Goal: Task Accomplishment & Management: Complete application form

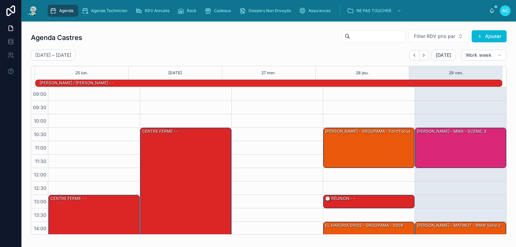
scroll to position [87, 0]
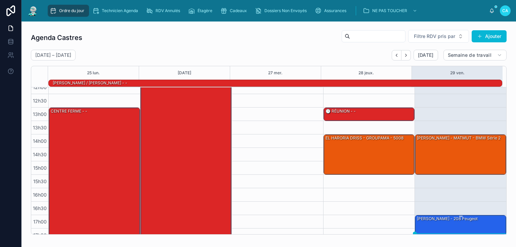
click at [453, 219] on font "[PERSON_NAME] - 208 peugeot" at bounding box center [447, 218] width 61 height 5
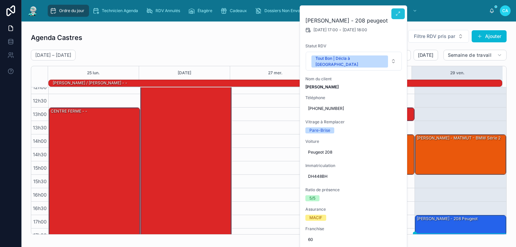
click at [398, 10] on button at bounding box center [397, 13] width 13 height 11
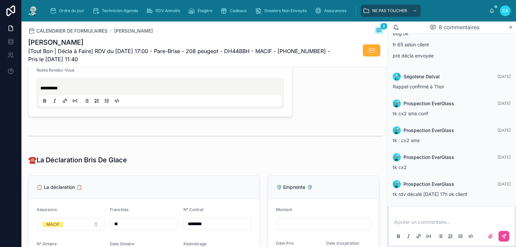
scroll to position [430, 0]
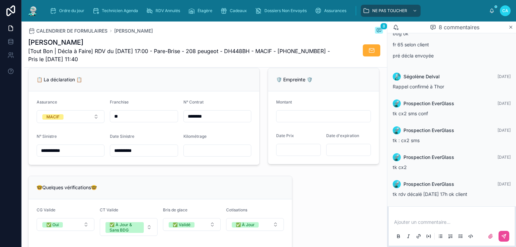
click at [210, 151] on input "text" at bounding box center [217, 150] width 67 height 9
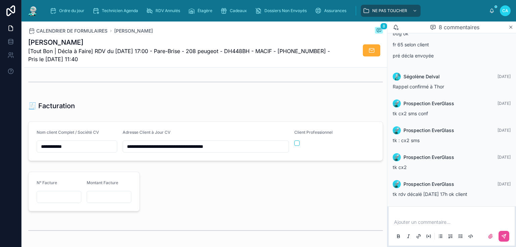
scroll to position [672, 0]
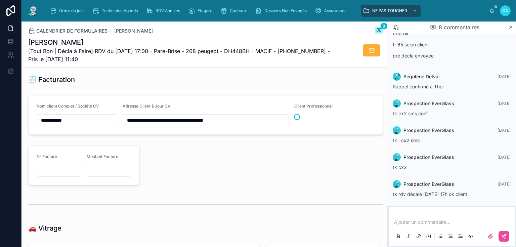
click at [176, 156] on div at bounding box center [263, 165] width 239 height 45
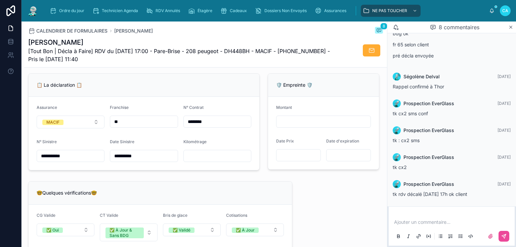
scroll to position [430, 0]
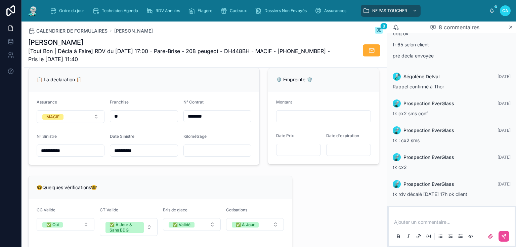
click at [201, 148] on input "text" at bounding box center [217, 150] width 67 height 9
type input "******"
click at [149, 89] on div "📋 La déclaration 📋" at bounding box center [144, 79] width 231 height 23
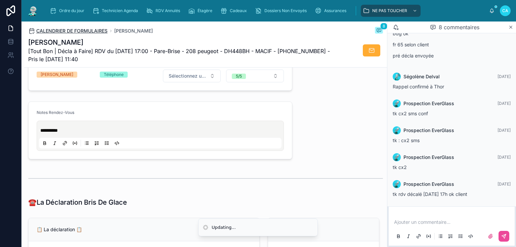
scroll to position [269, 0]
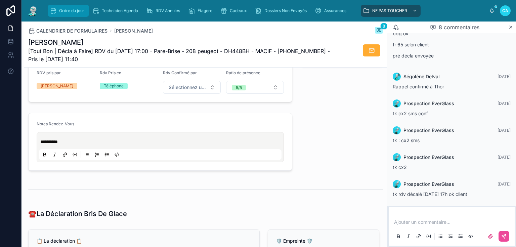
click at [67, 9] on font "Ordre du jour" at bounding box center [71, 10] width 25 height 5
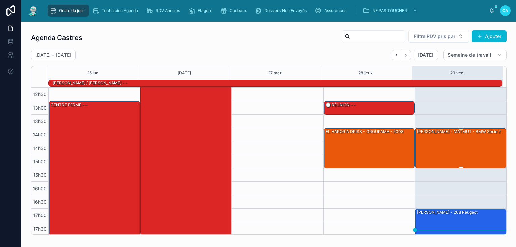
scroll to position [94, 0]
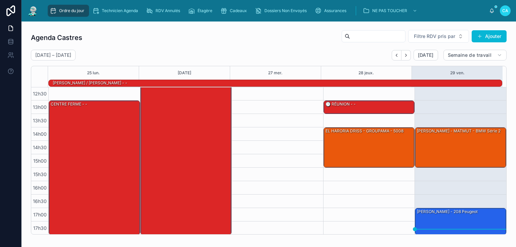
click at [449, 122] on div "10h30 – 12h00 [PERSON_NAME] - MMA - SCENIC 3 14h00 – 15h30 Tobbi Thouria - MATM…" at bounding box center [460, 114] width 92 height 242
click at [462, 141] on div "[PERSON_NAME] - MATMUT - BMW série 2" at bounding box center [460, 147] width 89 height 39
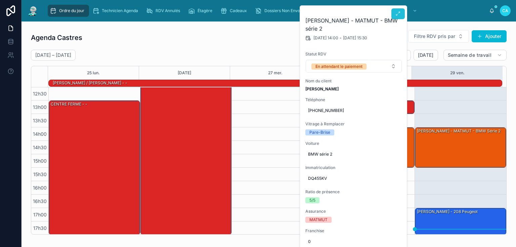
click at [399, 11] on icon at bounding box center [397, 13] width 5 height 5
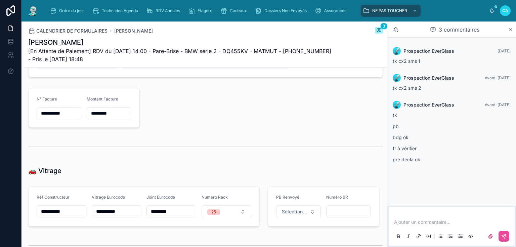
scroll to position [725, 0]
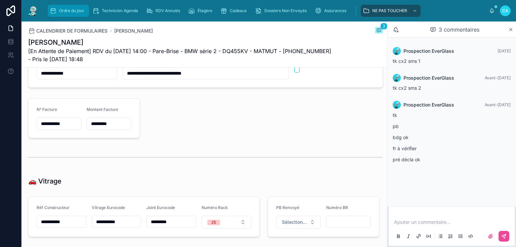
click at [61, 13] on font "Ordre du jour" at bounding box center [71, 10] width 25 height 5
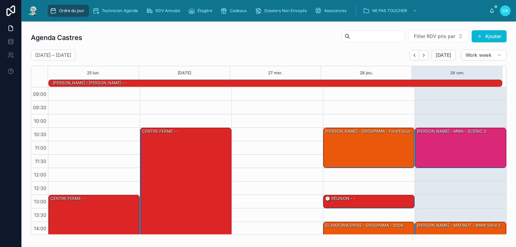
scroll to position [94, 0]
